Goal: Transaction & Acquisition: Purchase product/service

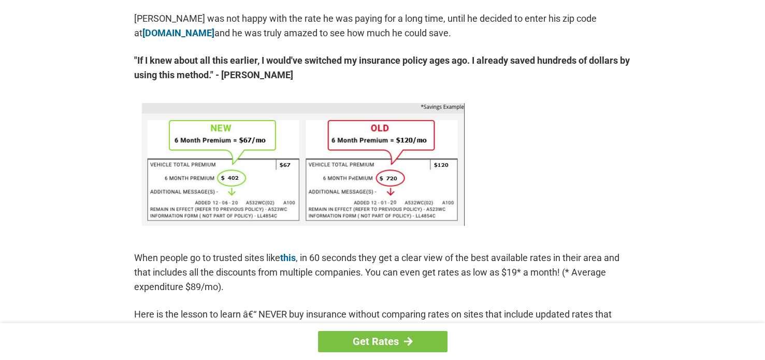
scroll to position [603, 0]
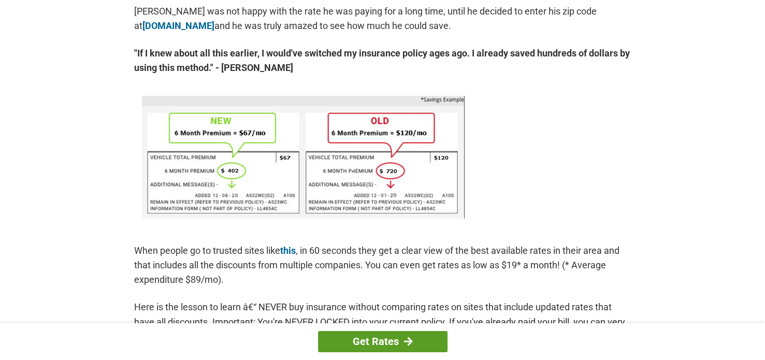
click at [410, 338] on div at bounding box center [408, 341] width 9 height 9
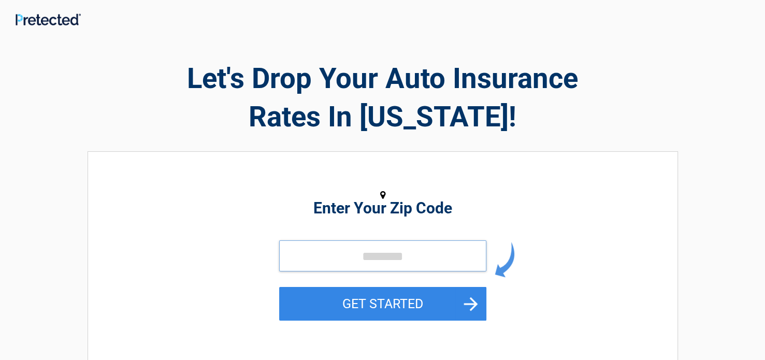
click at [298, 250] on input "tel" at bounding box center [382, 255] width 207 height 31
type input "*****"
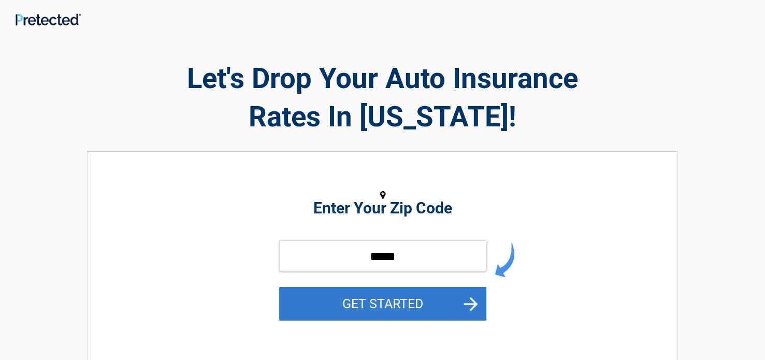
click at [355, 306] on button "GET STARTED" at bounding box center [382, 304] width 207 height 34
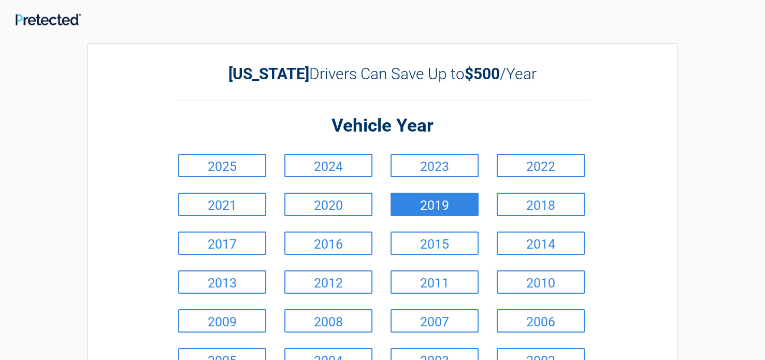
click at [398, 193] on link "2019" at bounding box center [435, 204] width 88 height 23
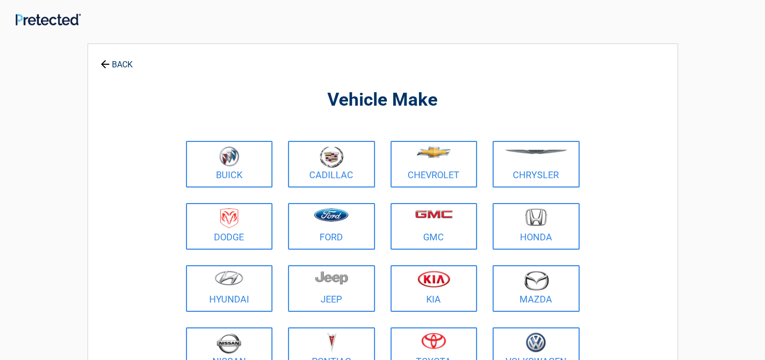
click at [122, 65] on link "BACK" at bounding box center [116, 60] width 36 height 18
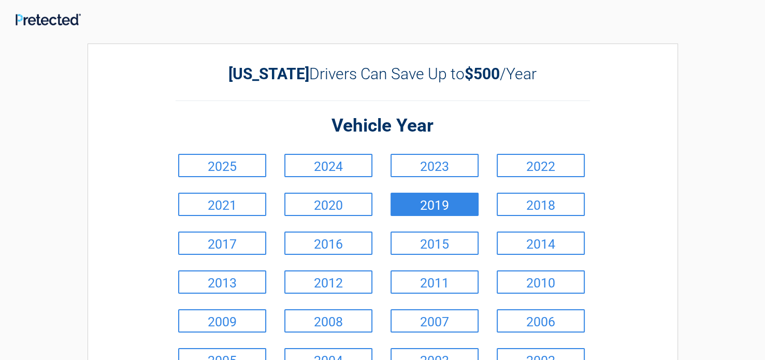
click at [422, 205] on link "2019" at bounding box center [435, 204] width 88 height 23
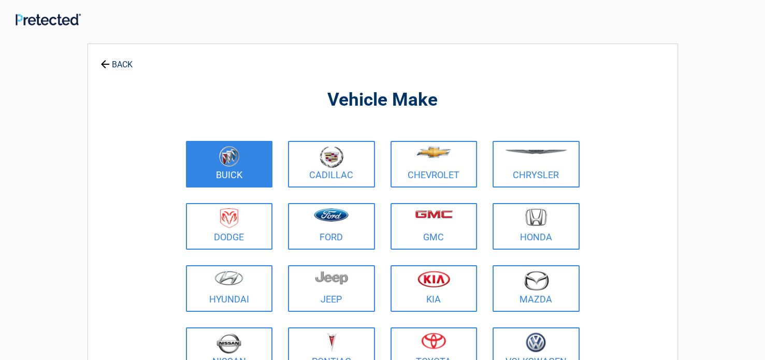
click at [229, 170] on link "Buick" at bounding box center [229, 164] width 87 height 47
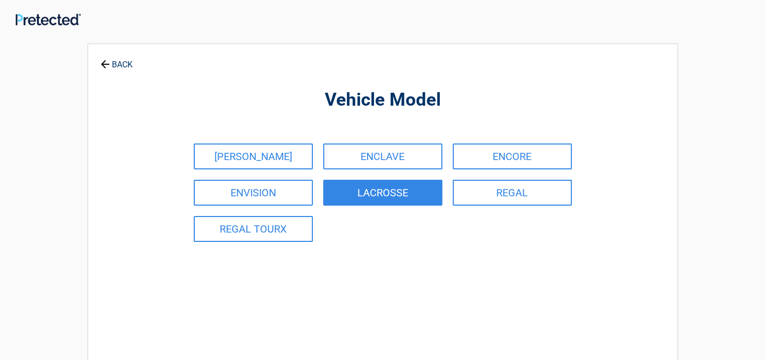
click at [361, 192] on link "LACROSSE" at bounding box center [382, 193] width 119 height 26
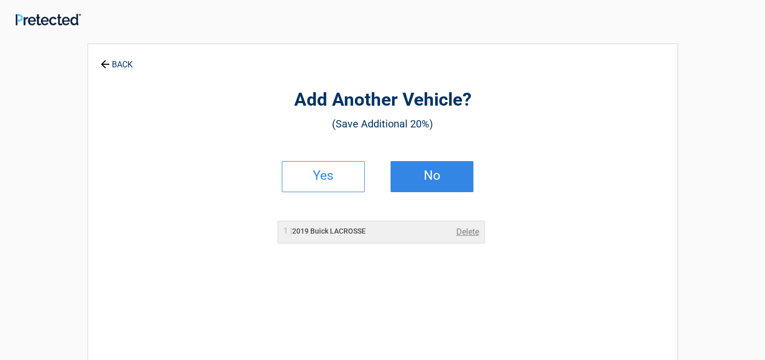
click at [418, 174] on h2 "No" at bounding box center [432, 175] width 61 height 7
